Goal: Task Accomplishment & Management: Manage account settings

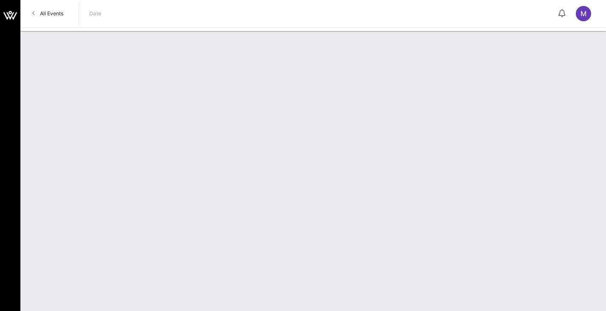
click at [50, 16] on span "All Events" at bounding box center [51, 13] width 23 height 6
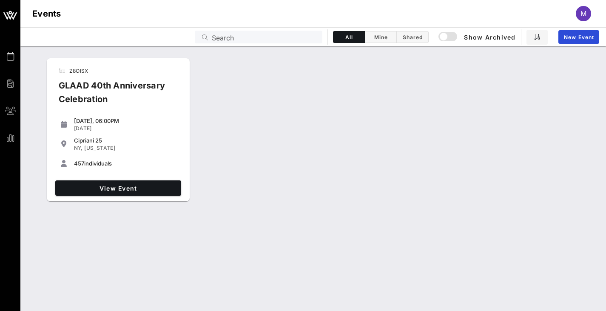
click at [583, 14] on span "M" at bounding box center [583, 13] width 6 height 8
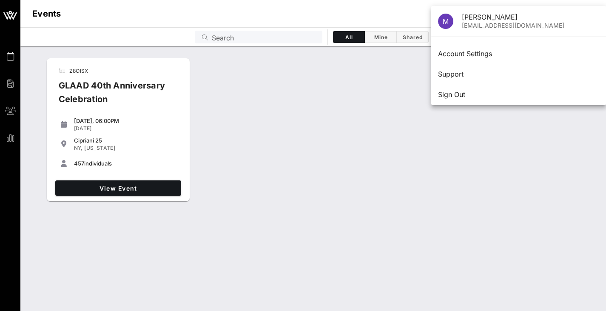
click at [372, 164] on div "Z8OISX GLAAD 40th Anniversary Celebration Friday, 06:00PM Oct 10, 2025 Cipriani…" at bounding box center [312, 130] width 585 height 150
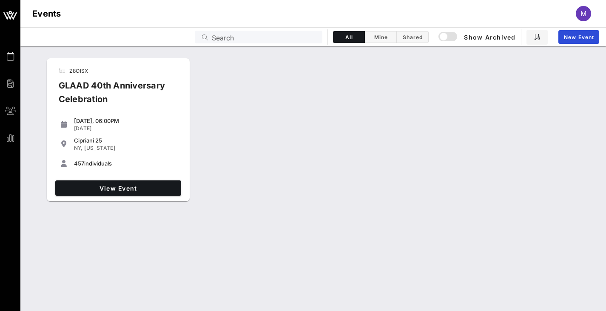
click at [580, 13] on span "M" at bounding box center [583, 13] width 6 height 8
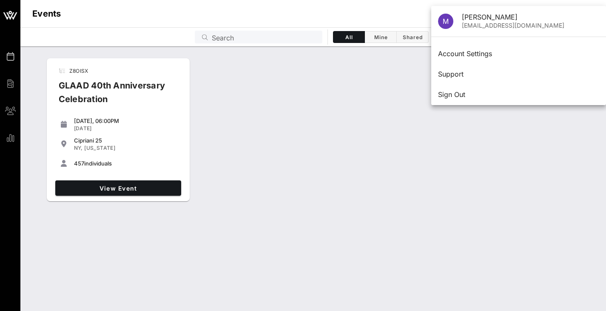
click at [340, 150] on div "Z8OISX GLAAD 40th Anniversary Celebration Friday, 06:00PM Oct 10, 2025 Cipriani…" at bounding box center [312, 130] width 585 height 150
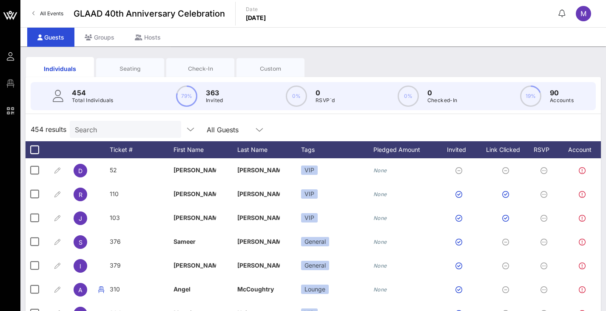
click at [261, 67] on div "Custom" at bounding box center [270, 69] width 55 height 8
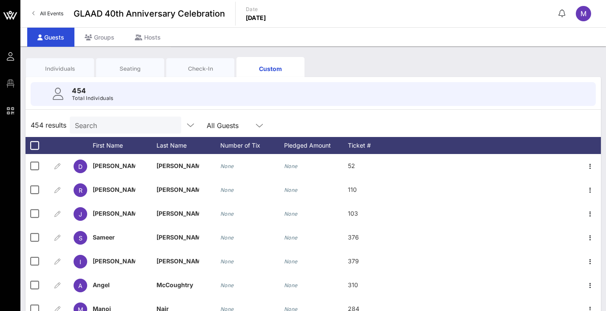
click at [125, 64] on div "Seating" at bounding box center [130, 68] width 68 height 21
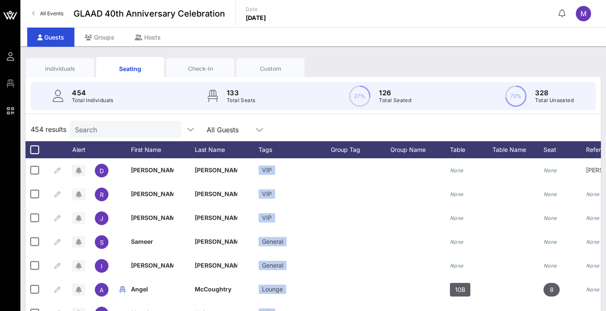
drag, startPoint x: 396, startPoint y: 130, endPoint x: 359, endPoint y: 124, distance: 37.4
click at [359, 124] on div "454 results Search All Guests" at bounding box center [312, 129] width 575 height 24
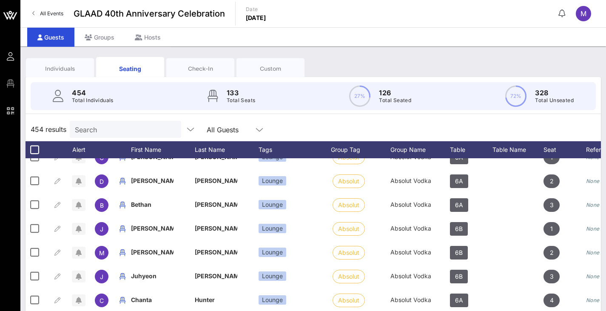
scroll to position [1489, 0]
click at [111, 126] on input "text" at bounding box center [124, 129] width 99 height 11
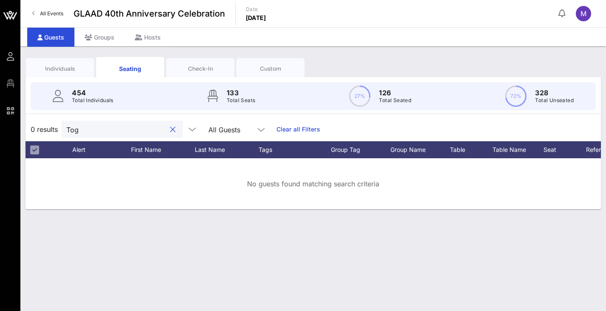
scroll to position [0, 0]
type input "T"
type input "Togerson"
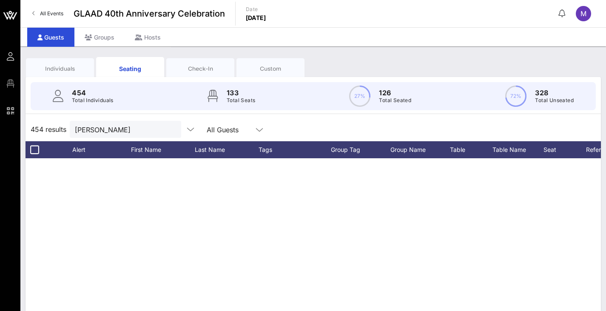
type input "[PERSON_NAME]"
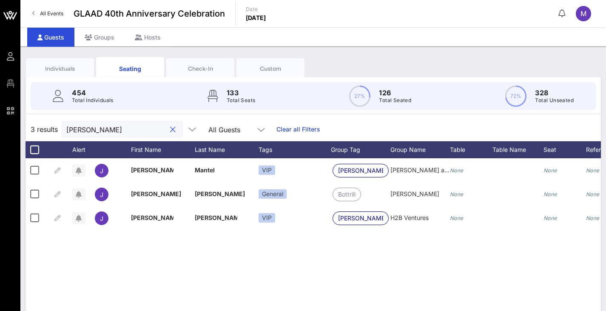
click at [170, 127] on button "clear icon" at bounding box center [173, 129] width 6 height 8
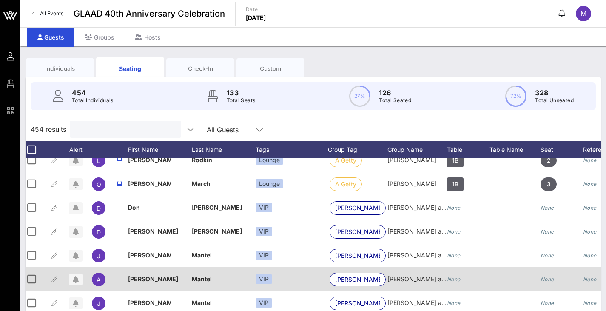
scroll to position [493, 3]
